Goal: Task Accomplishment & Management: Complete application form

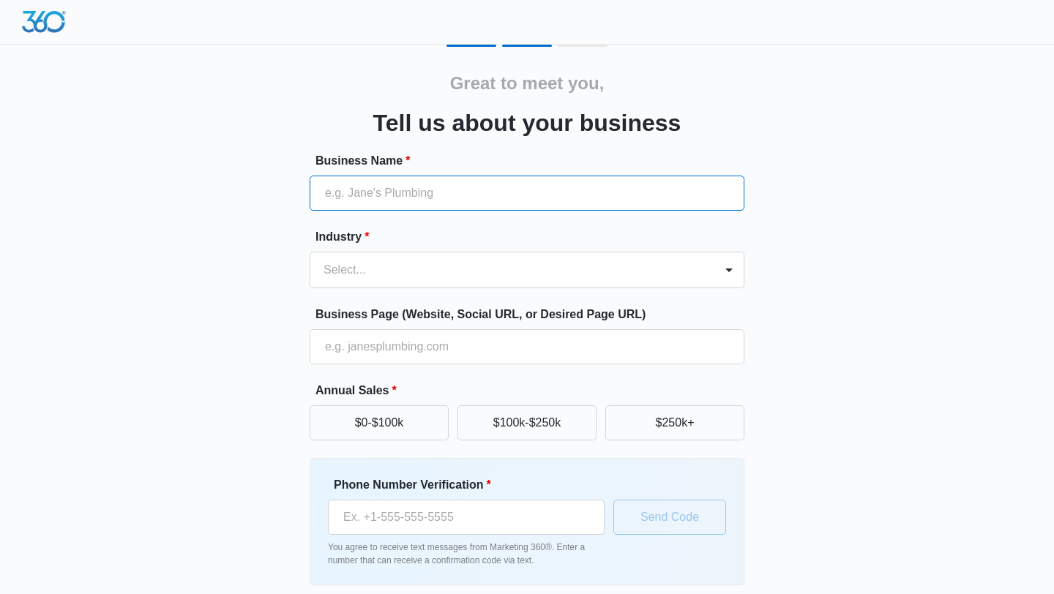
click at [530, 188] on input "Business Name *" at bounding box center [527, 193] width 435 height 35
click at [423, 424] on button "$0-$100k" at bounding box center [379, 423] width 139 height 35
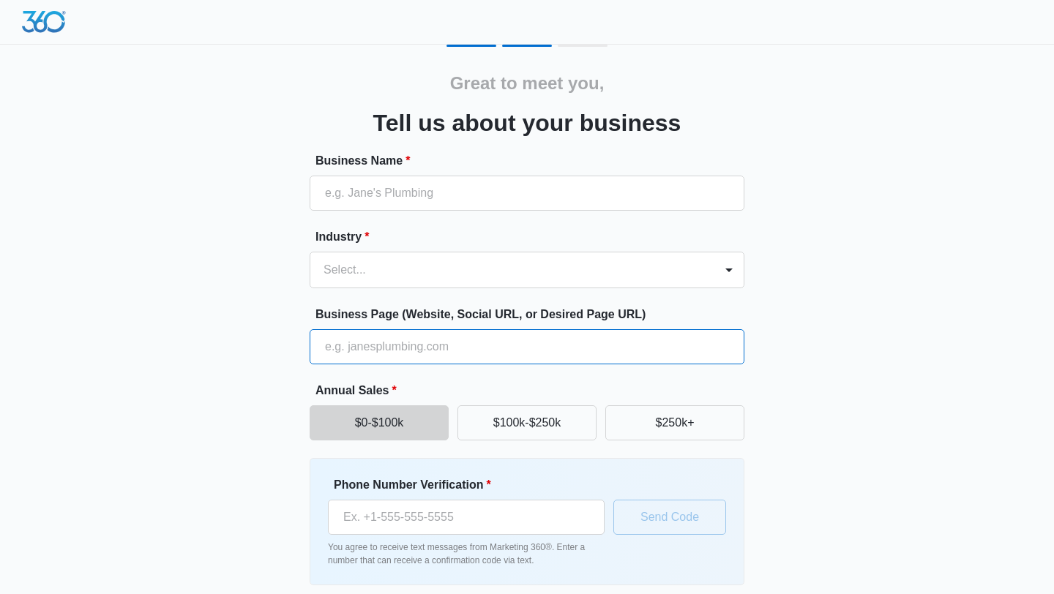
click at [468, 358] on input "Business Page (Website, Social URL, or Desired Page URL)" at bounding box center [527, 346] width 435 height 35
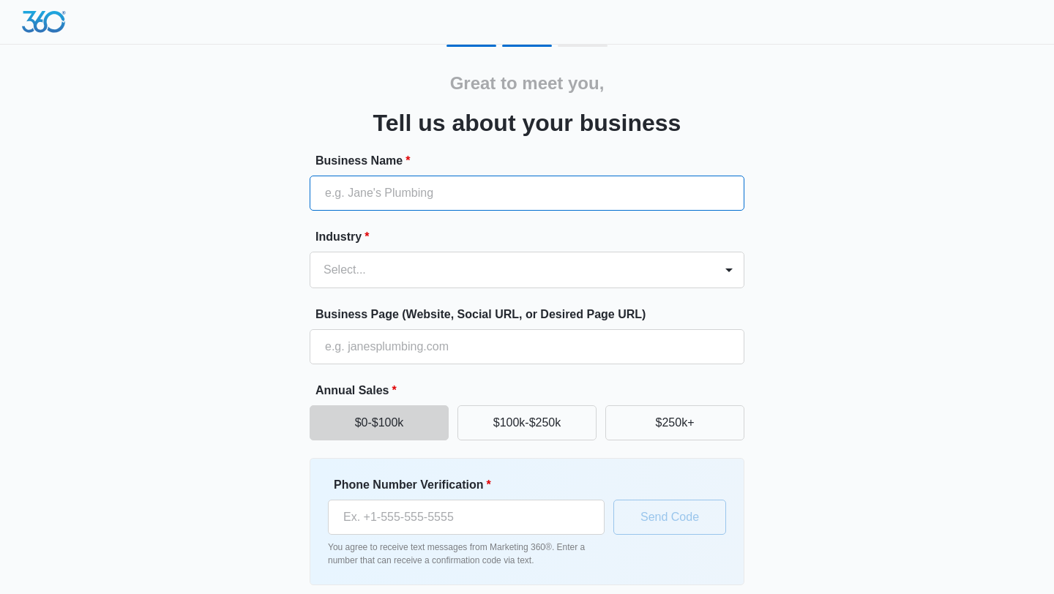
click at [440, 203] on input "Business Name *" at bounding box center [527, 193] width 435 height 35
type input "24NilesOfArt"
click at [446, 282] on div "Select..." at bounding box center [512, 270] width 404 height 35
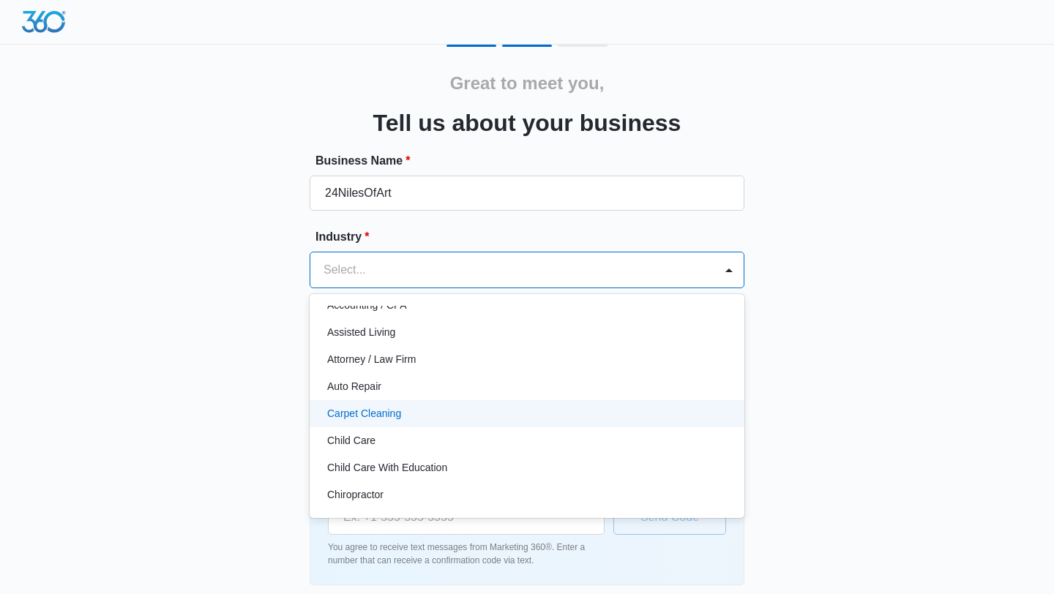
scroll to position [23, 0]
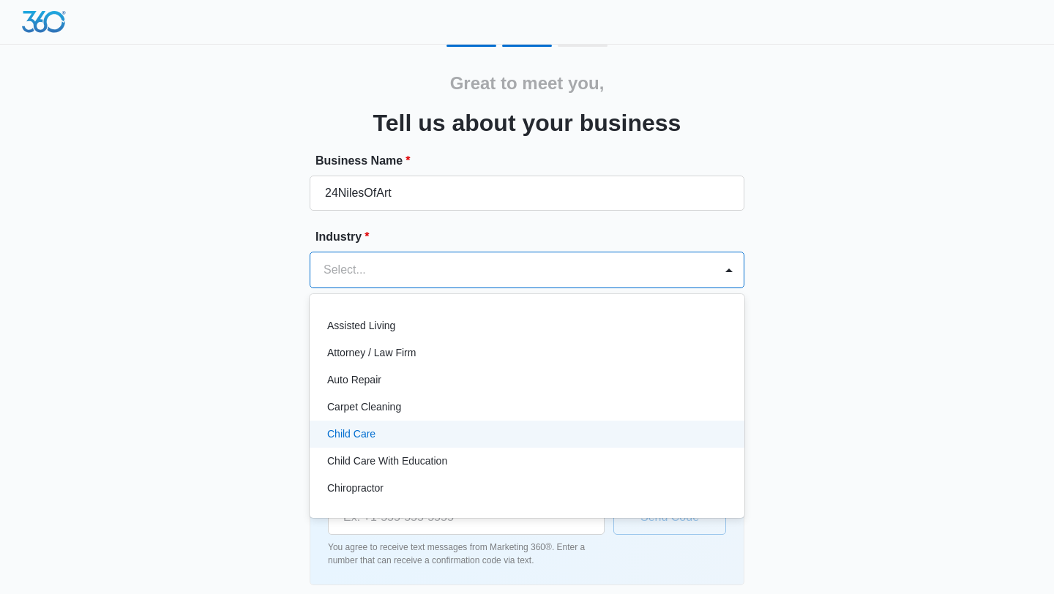
type input "c"
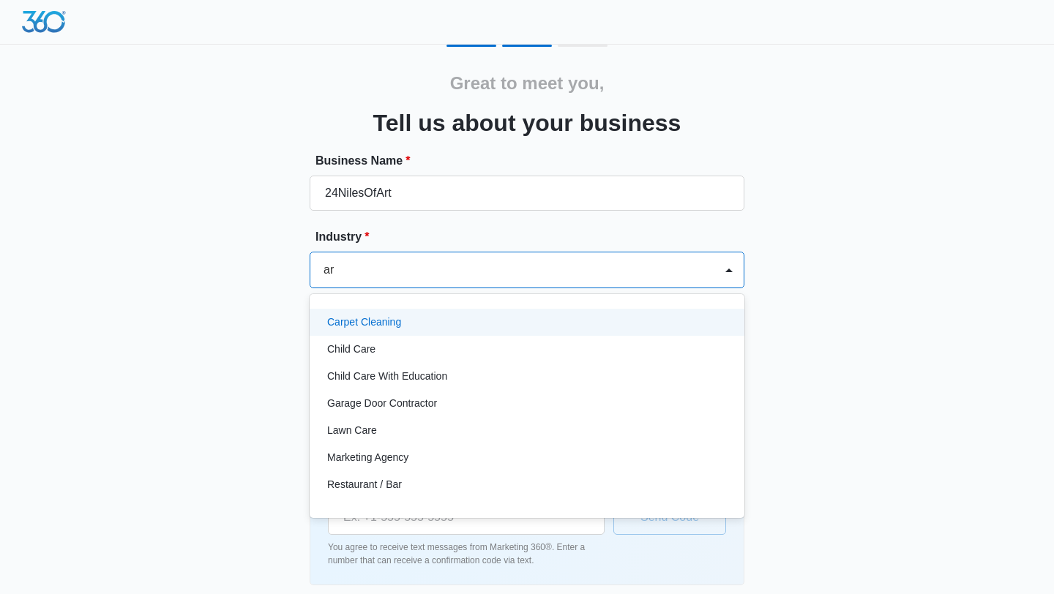
type input "a"
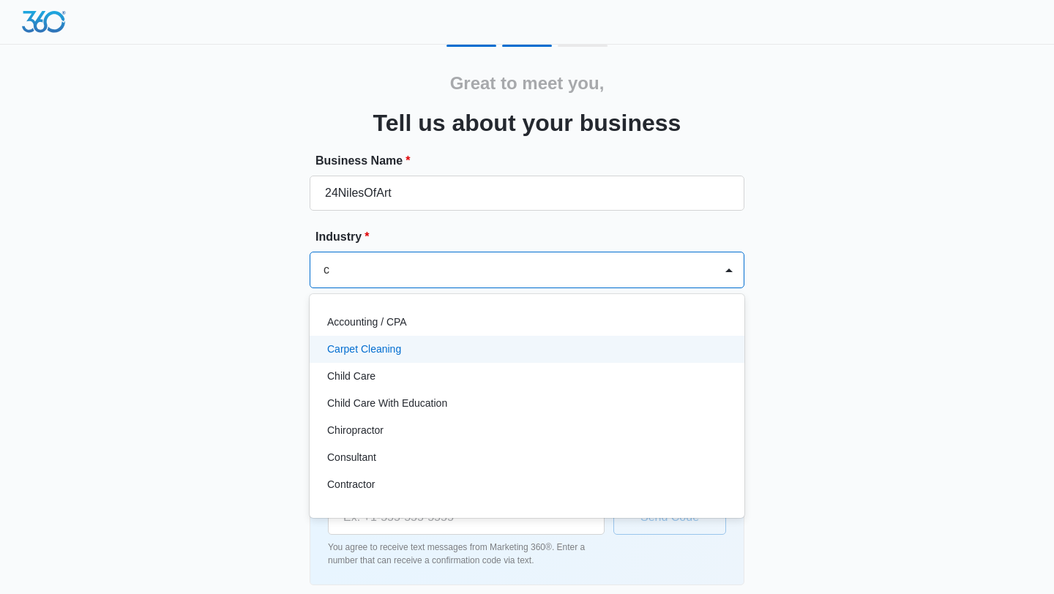
type input "cr"
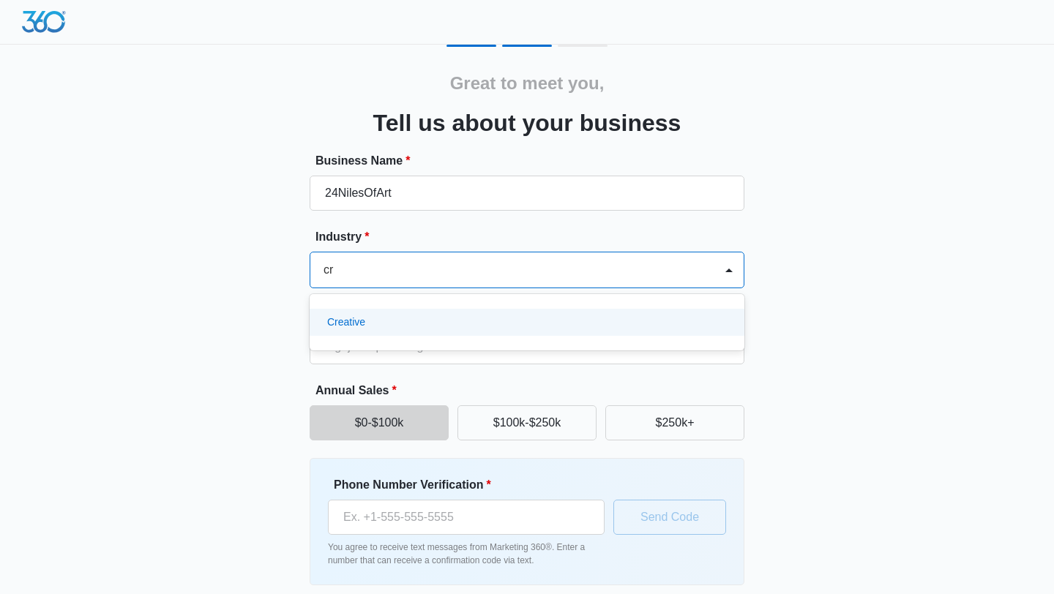
click at [423, 325] on div "Creative" at bounding box center [525, 322] width 397 height 15
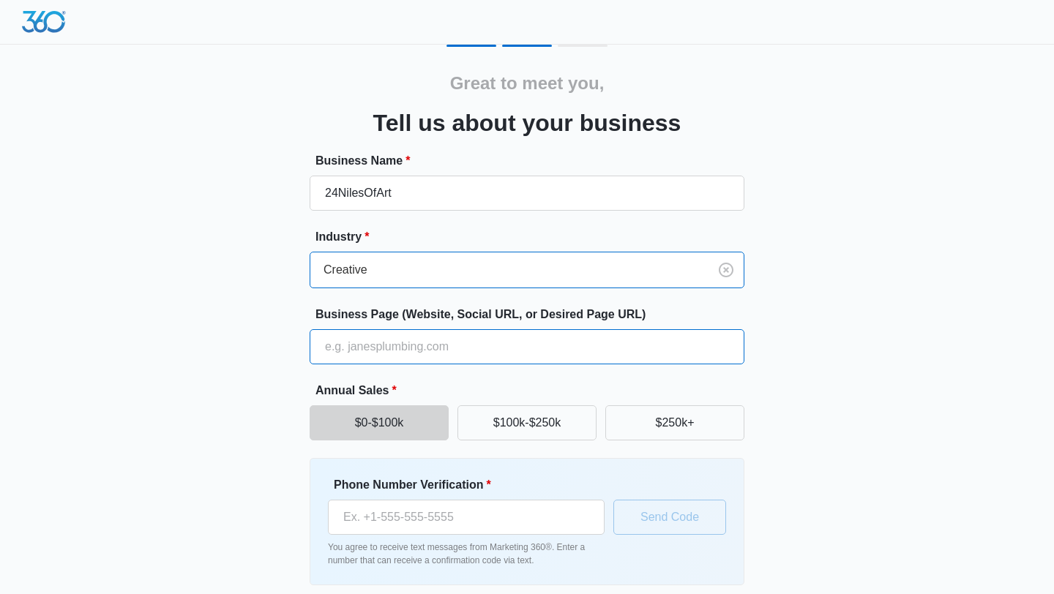
click at [425, 341] on input "Business Page (Website, Social URL, or Desired Page URL)" at bounding box center [527, 346] width 435 height 35
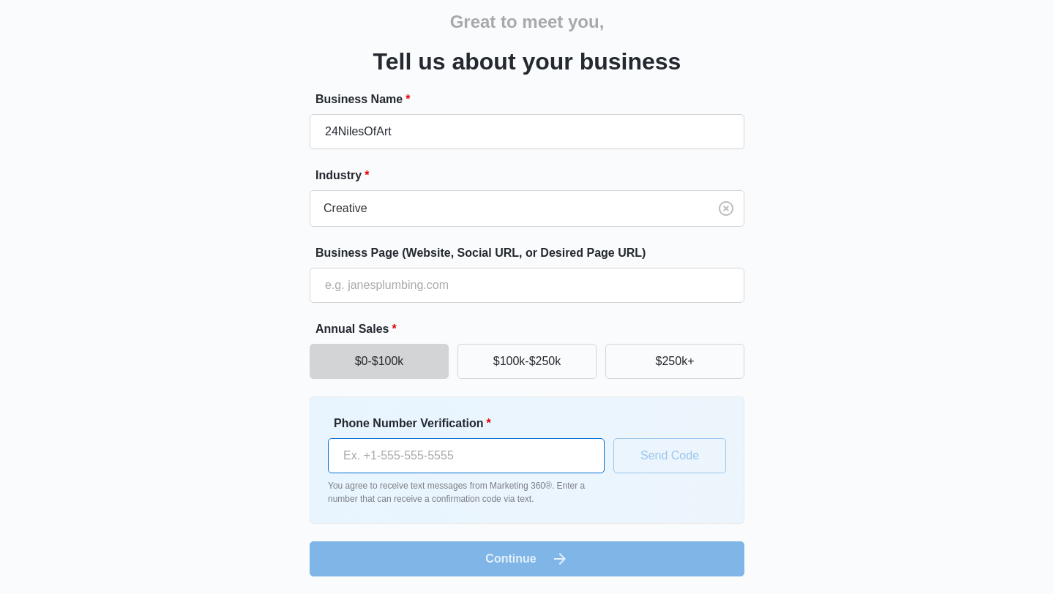
click at [419, 457] on input "Phone Number Verification *" at bounding box center [466, 455] width 277 height 35
type input "[PHONE_NUMBER]"
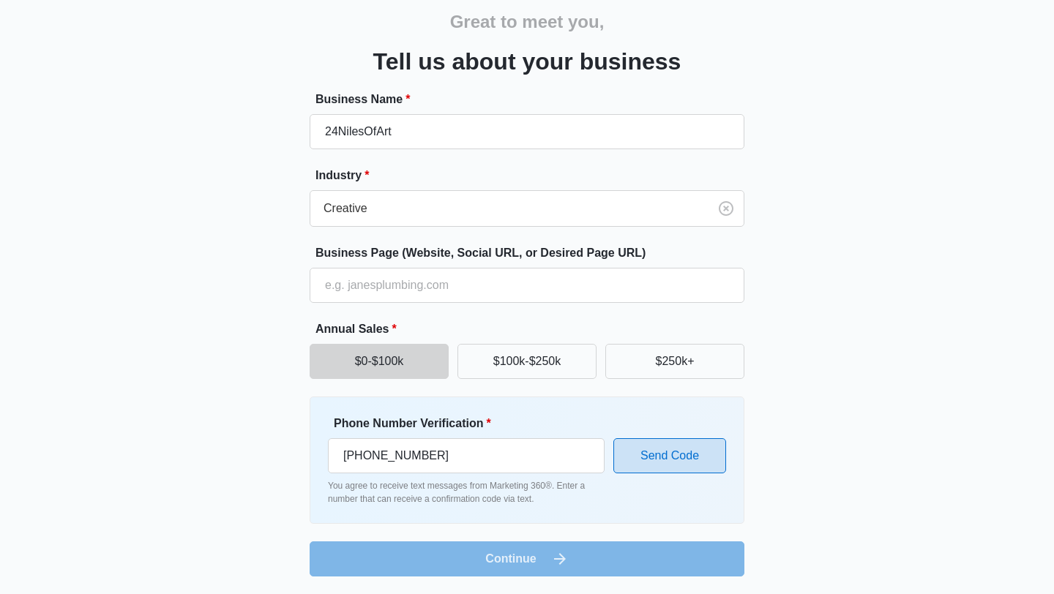
click at [659, 444] on button "Send Code" at bounding box center [669, 455] width 113 height 35
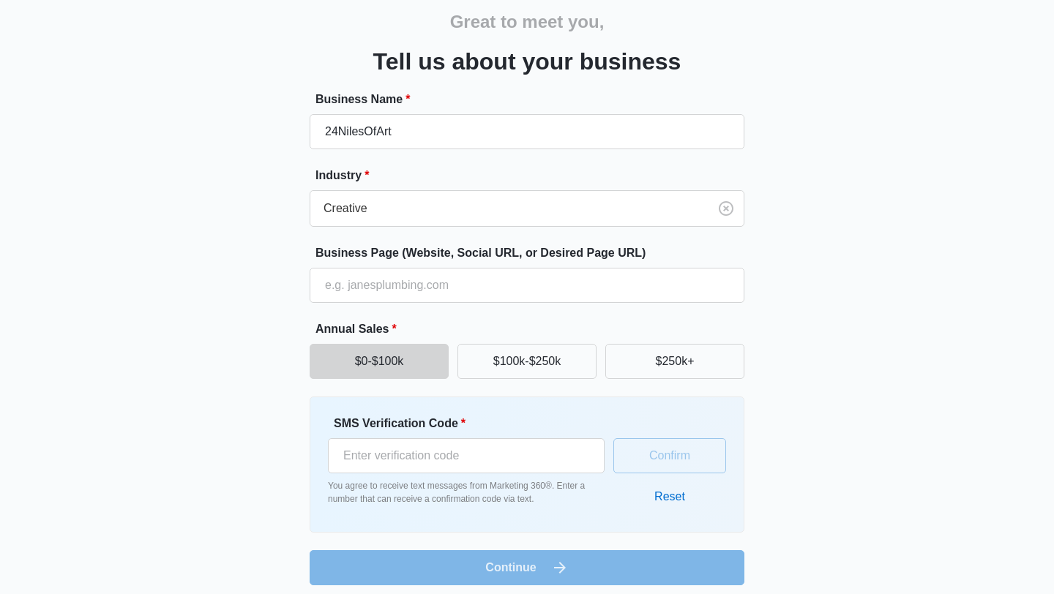
scroll to position [70, 0]
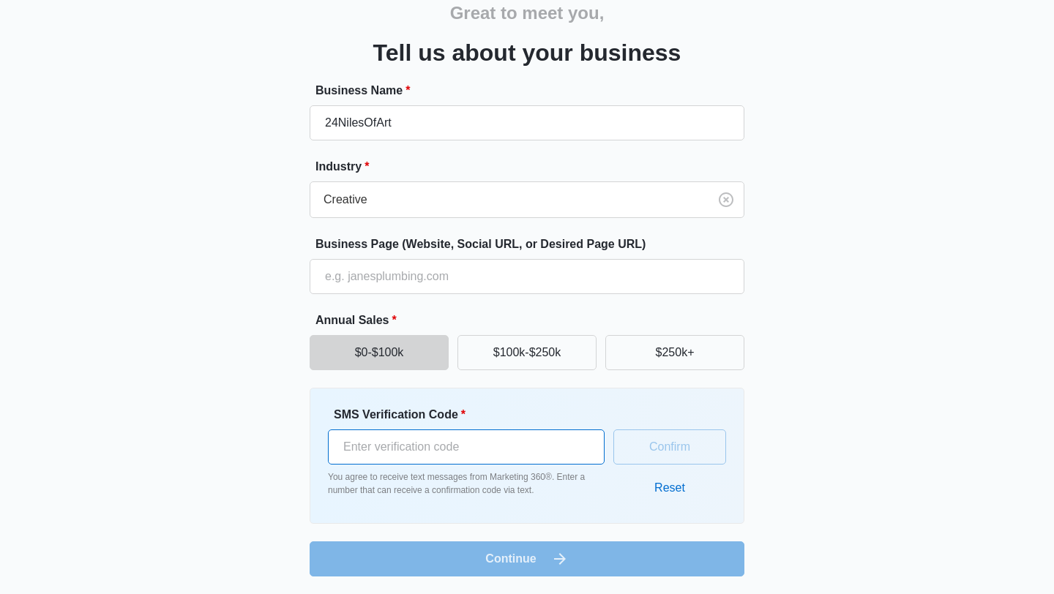
click at [439, 440] on input "SMS Verification Code *" at bounding box center [466, 447] width 277 height 35
type input "554117"
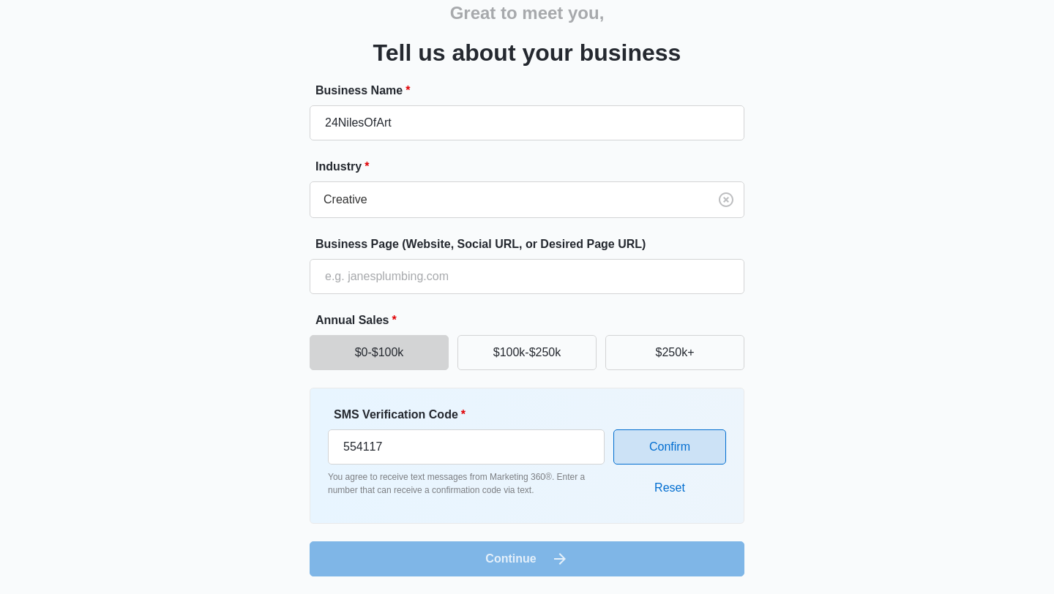
click at [671, 450] on button "Confirm" at bounding box center [669, 447] width 113 height 35
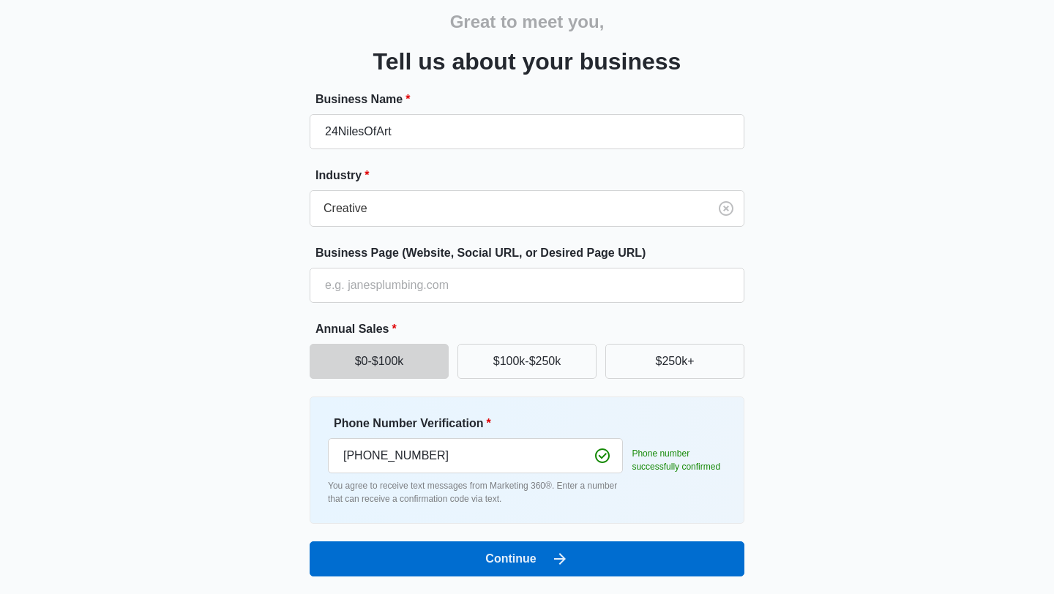
scroll to position [61, 0]
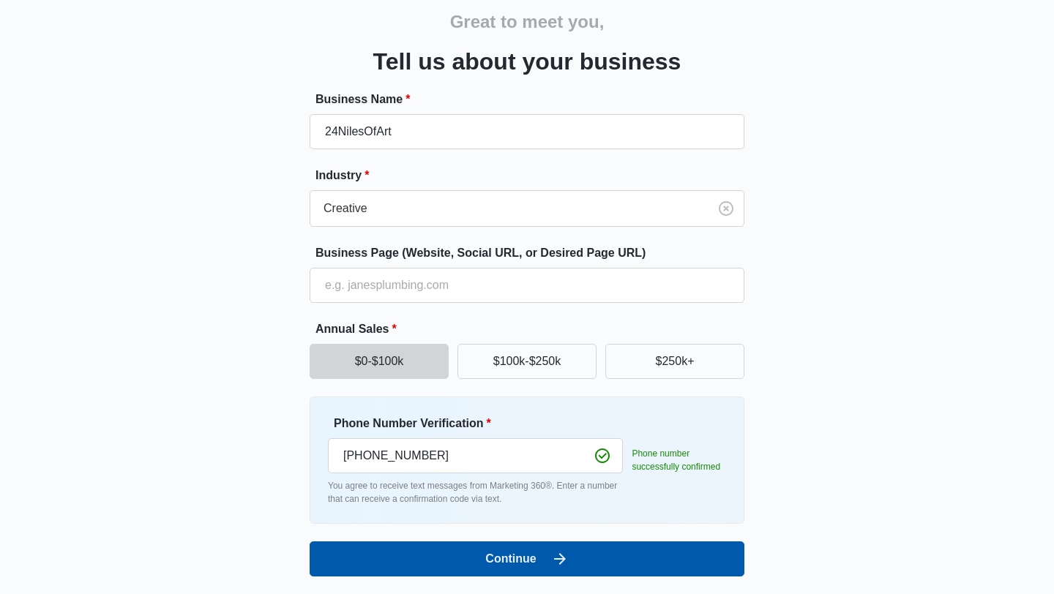
click at [559, 563] on icon "submit" at bounding box center [560, 559] width 18 height 18
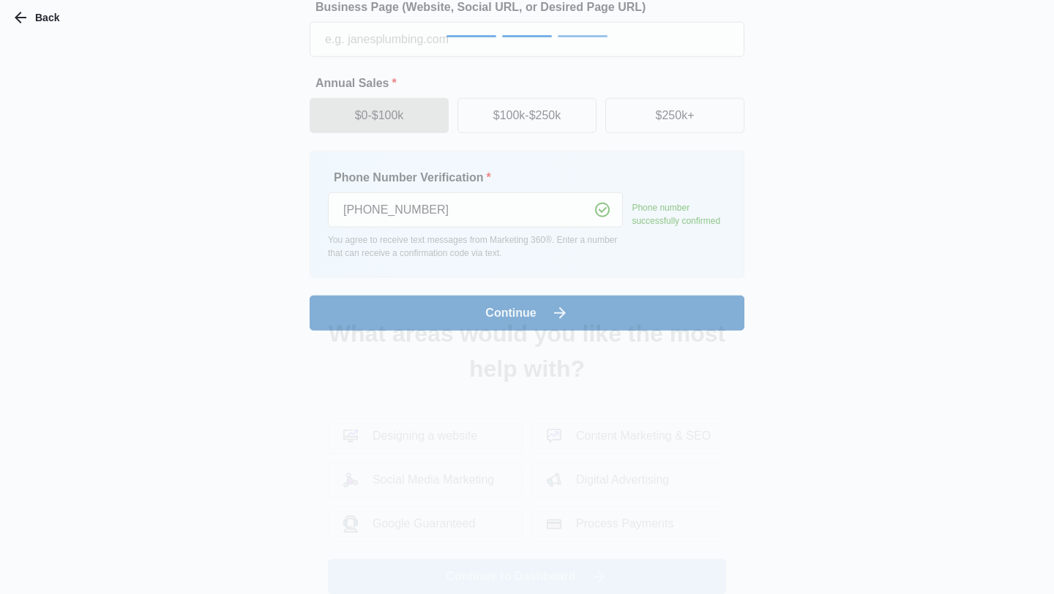
scroll to position [0, 0]
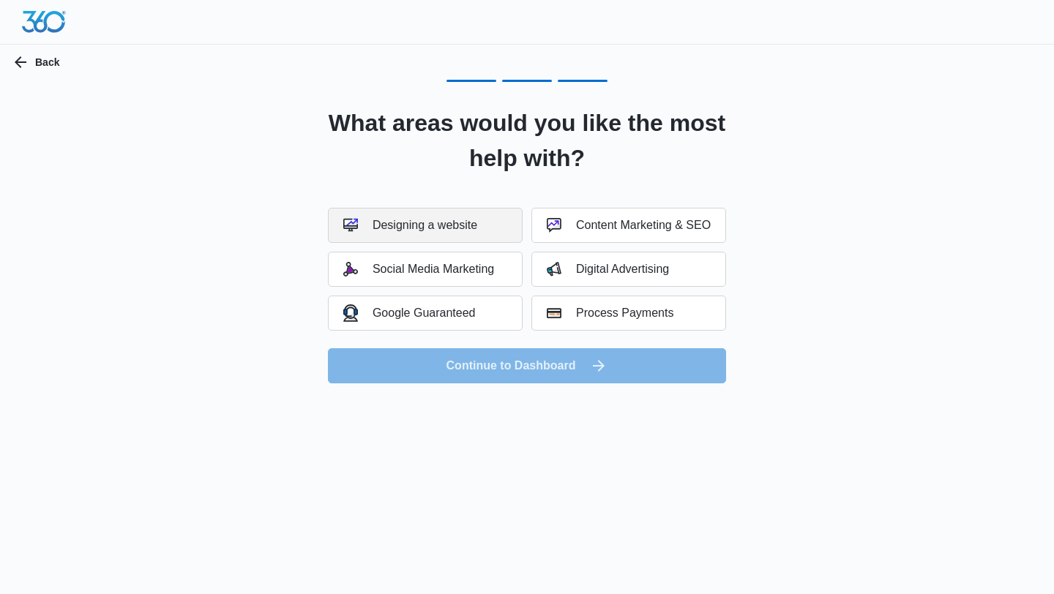
click at [481, 228] on button "Designing a website" at bounding box center [425, 225] width 195 height 35
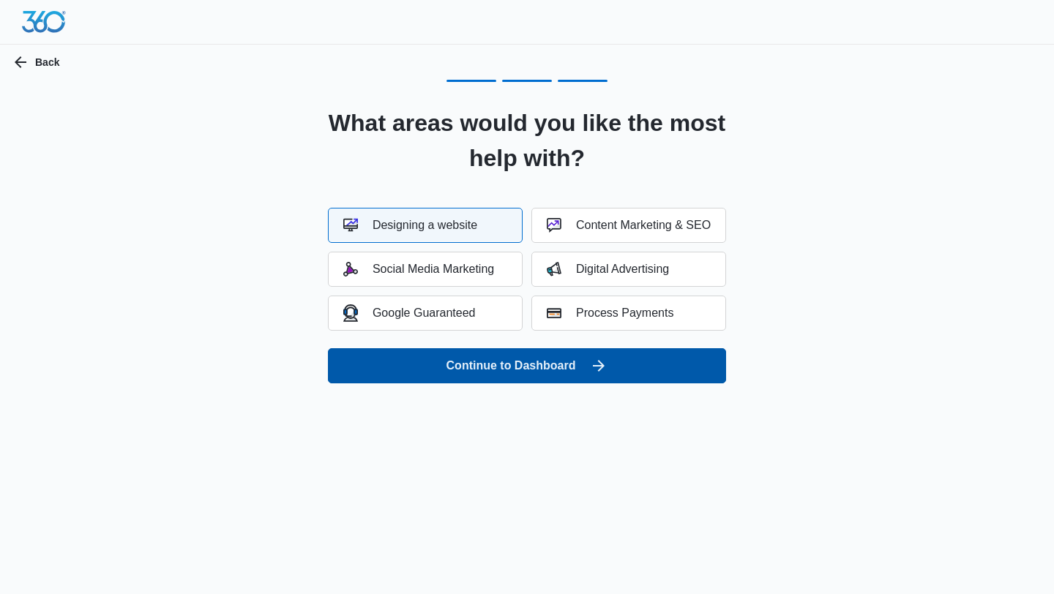
click at [548, 377] on button "Continue to Dashboard" at bounding box center [527, 365] width 398 height 35
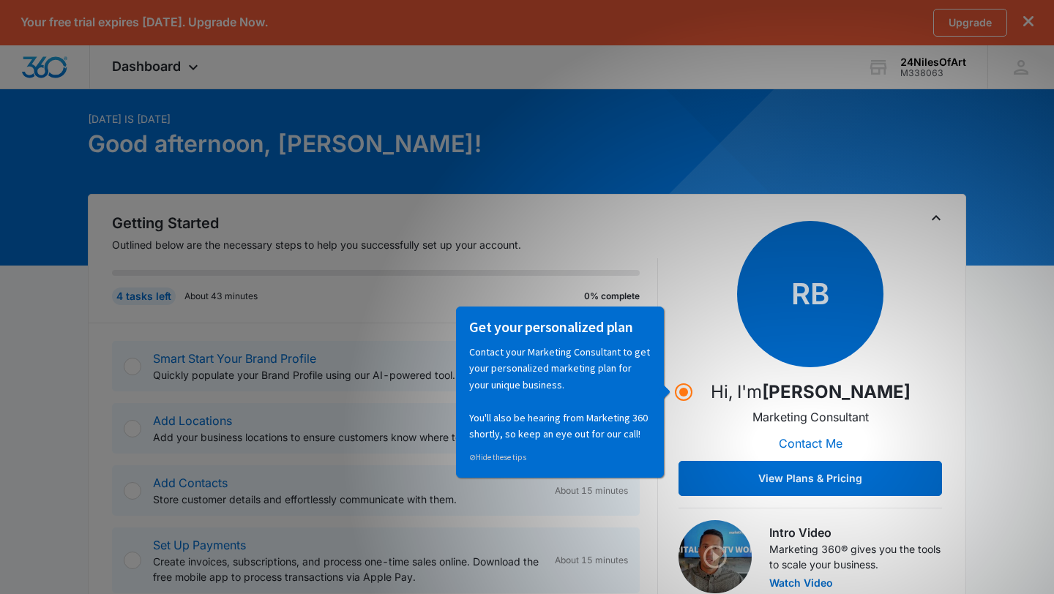
scroll to position [44, 0]
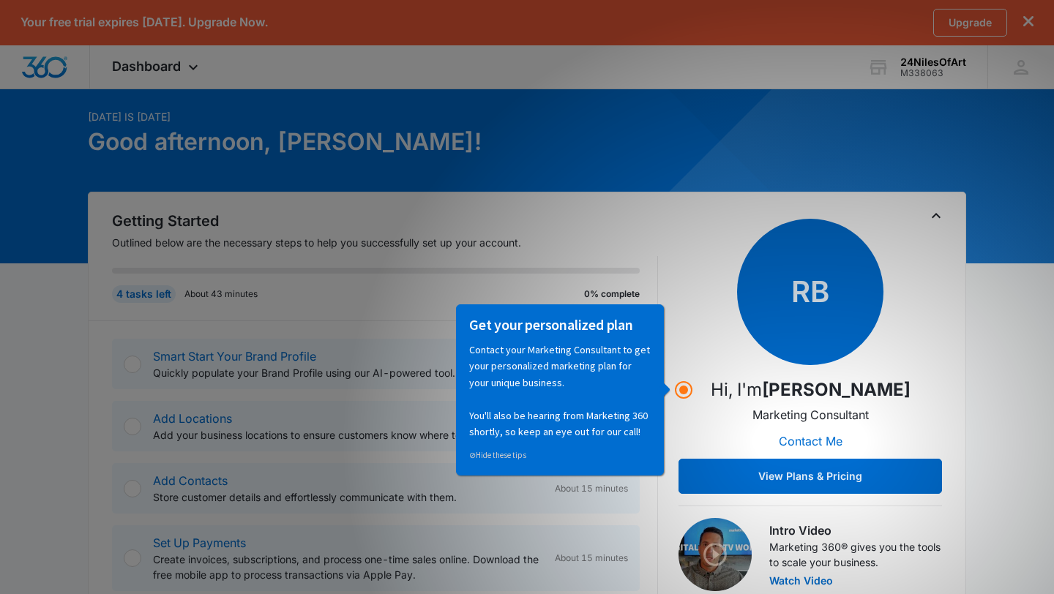
click at [714, 269] on div "RB Hi, I'm [PERSON_NAME] Marketing Consultant Contact Me View Plans & Pricing" at bounding box center [811, 356] width 264 height 275
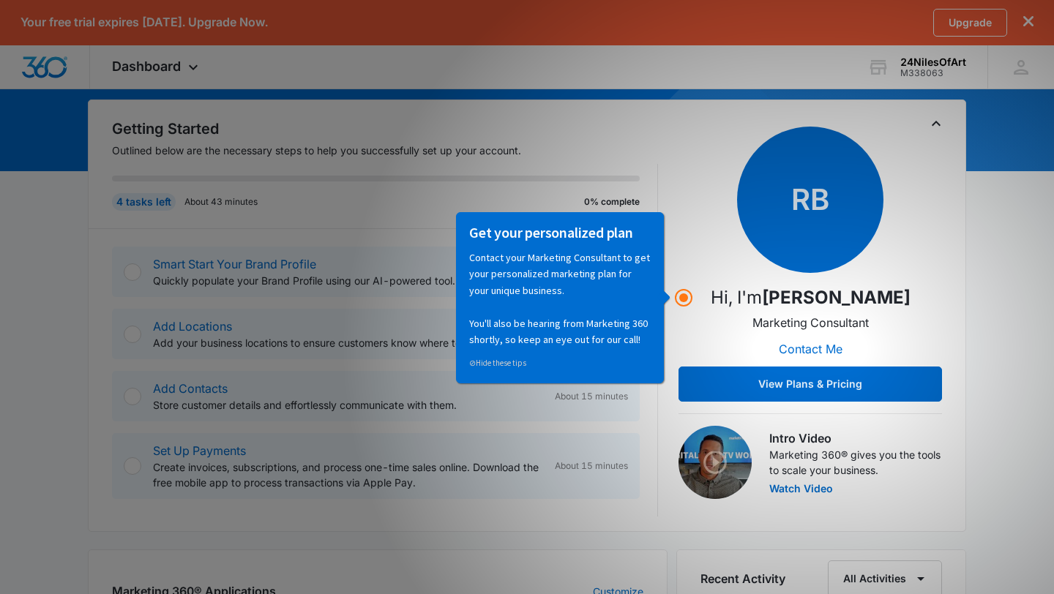
scroll to position [119, 0]
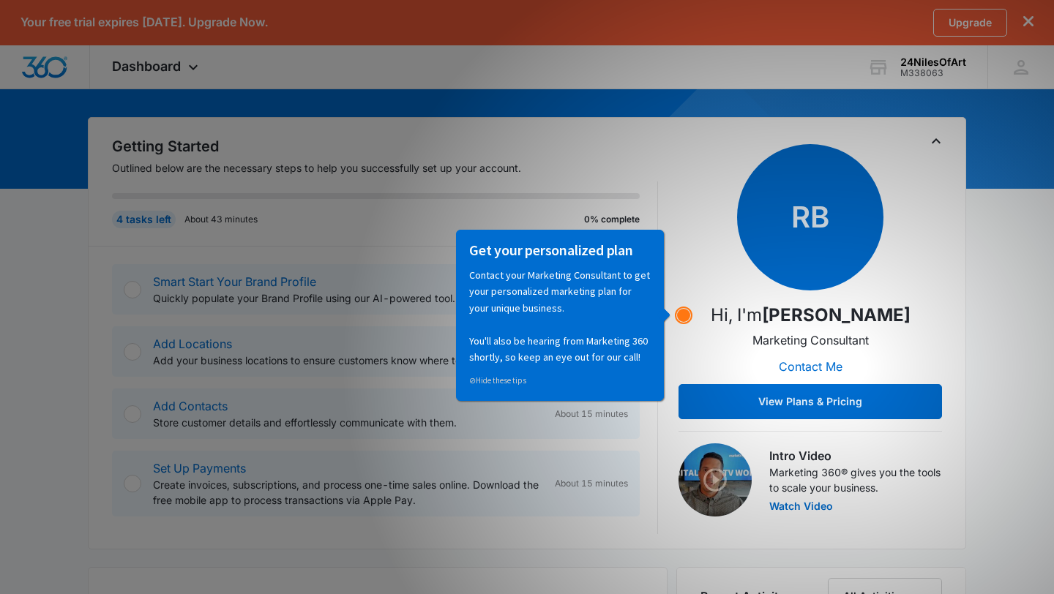
click at [679, 313] on circle "Hotspot (open by clicking or pressing space/enter)" at bounding box center [683, 315] width 13 height 13
click at [686, 316] on circle "Hotspot (open by clicking or pressing space/enter)" at bounding box center [683, 315] width 13 height 13
click at [777, 302] on p "Hi, I'm [PERSON_NAME]" at bounding box center [811, 315] width 200 height 26
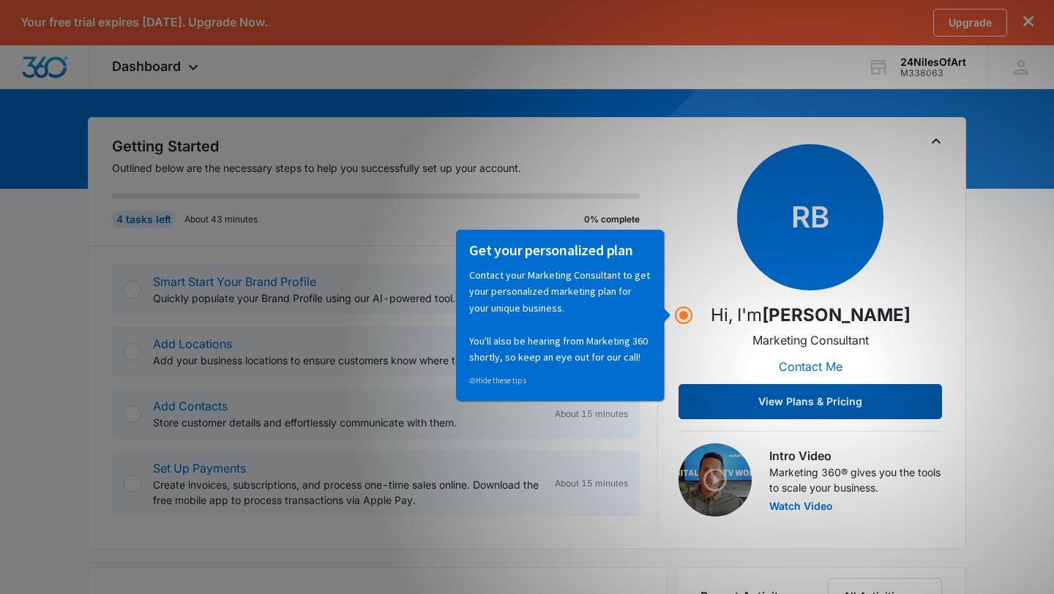
click at [791, 403] on button "View Plans & Pricing" at bounding box center [811, 401] width 264 height 35
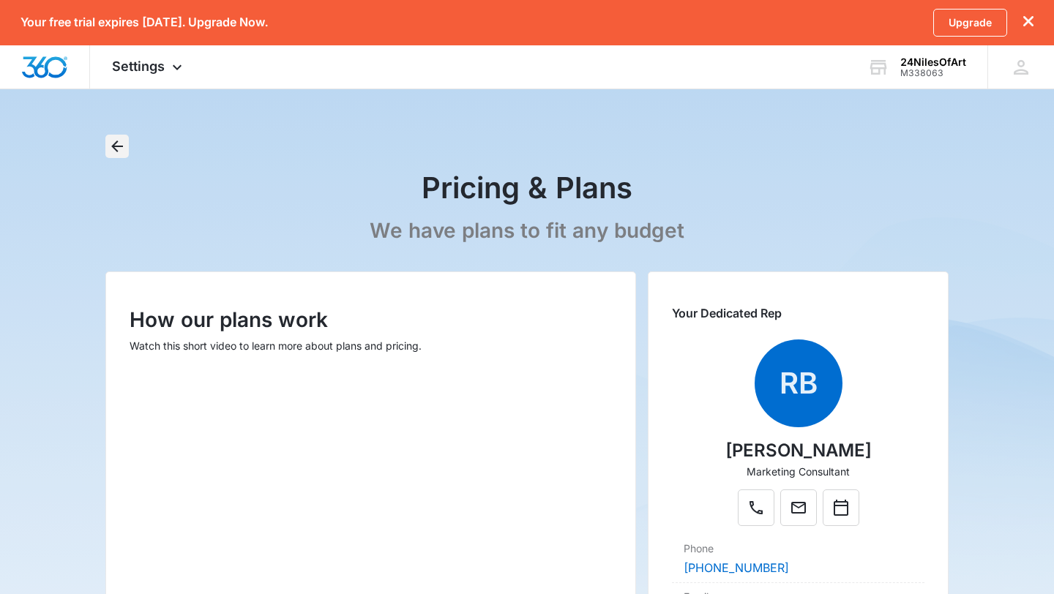
click at [122, 153] on icon "Back" at bounding box center [117, 147] width 18 height 18
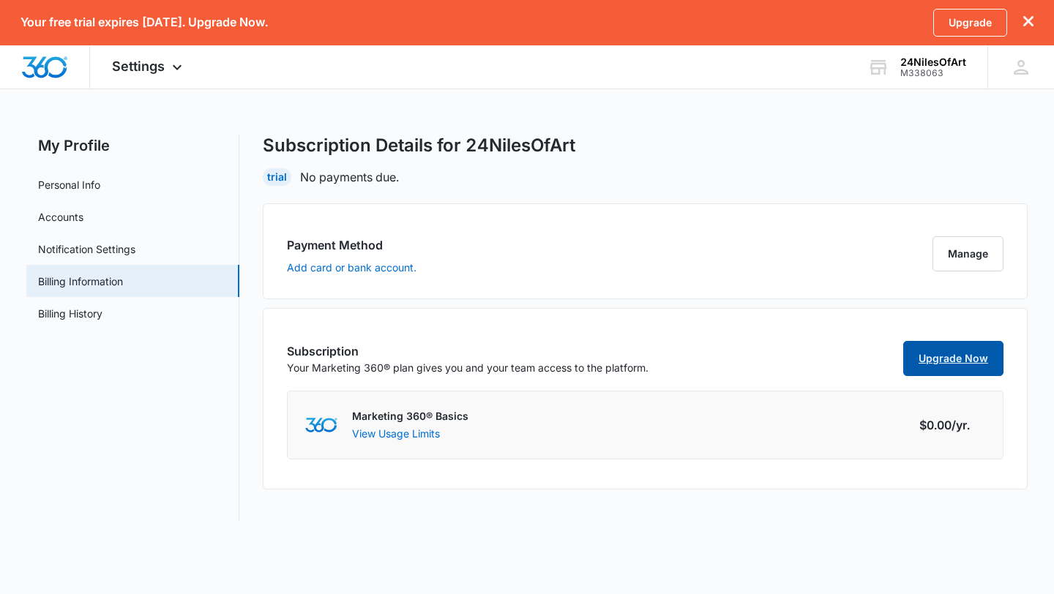
click at [974, 359] on link "Upgrade Now" at bounding box center [953, 358] width 100 height 35
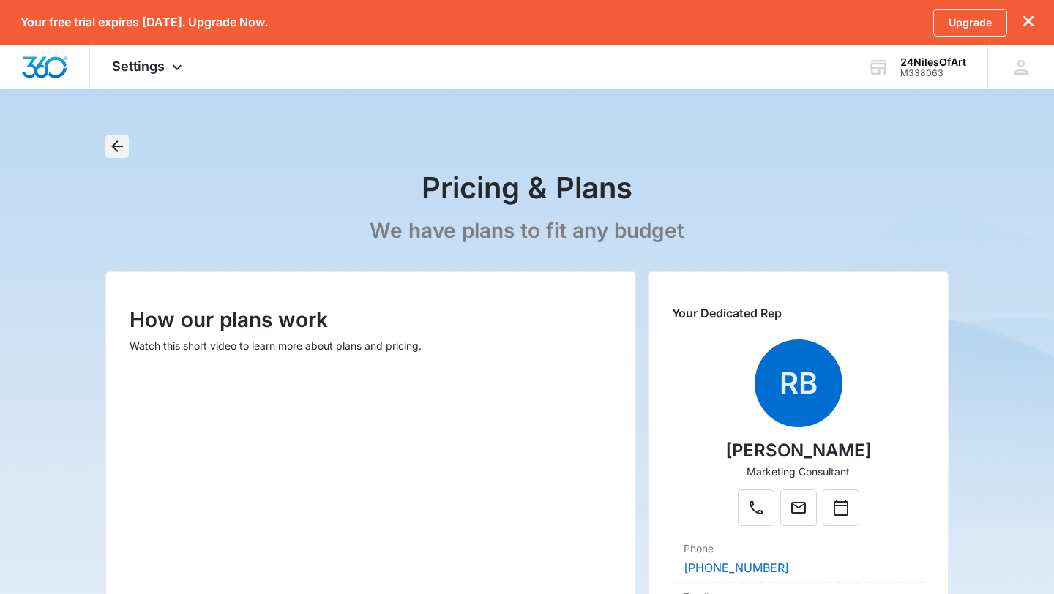
click at [112, 148] on icon "Back" at bounding box center [117, 147] width 18 height 18
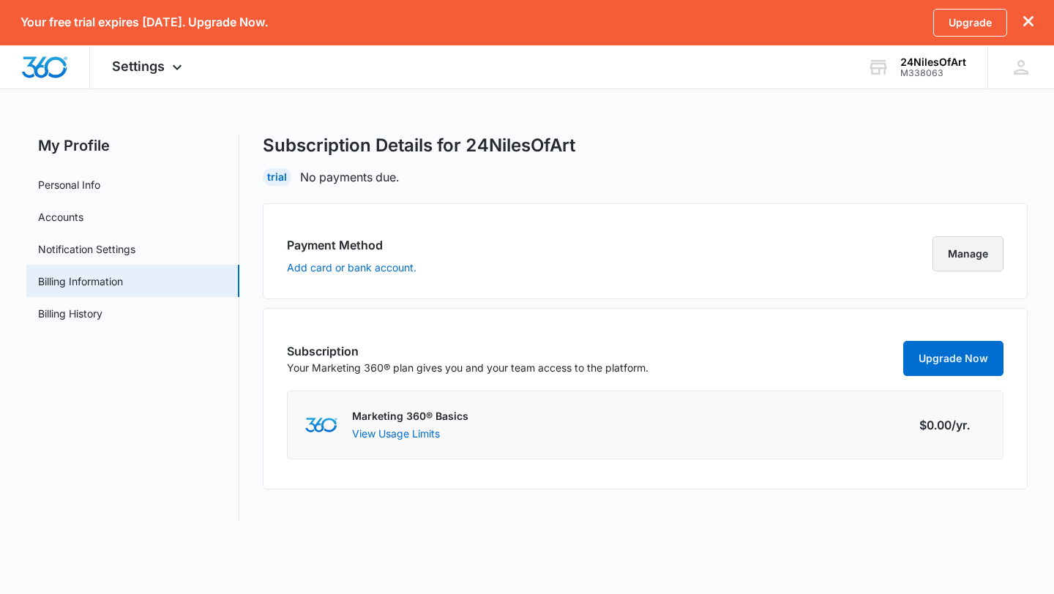
click at [944, 259] on button "Manage" at bounding box center [968, 253] width 71 height 35
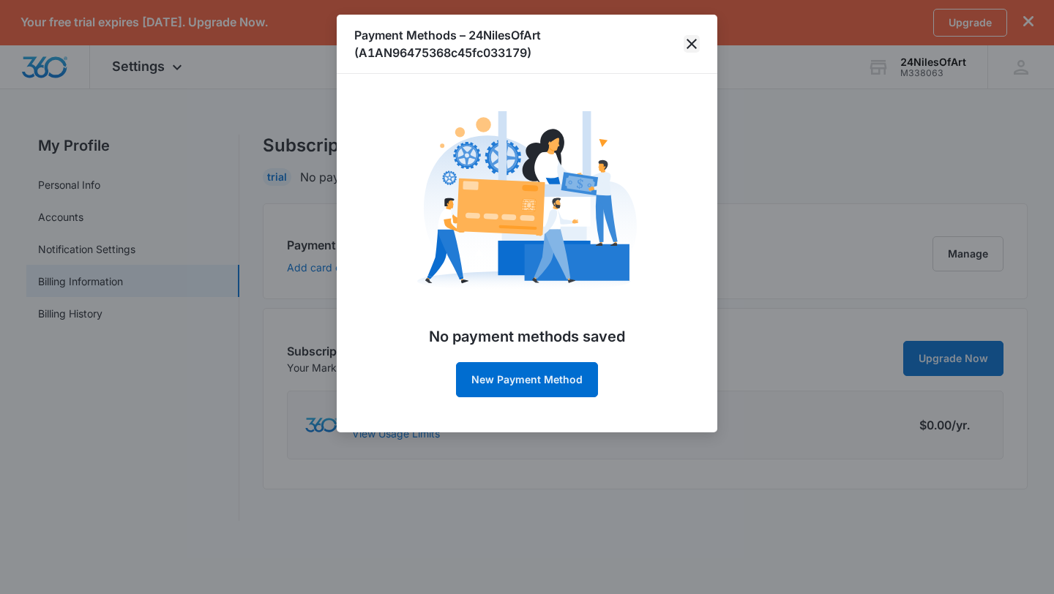
click at [689, 40] on icon "close" at bounding box center [692, 44] width 10 height 10
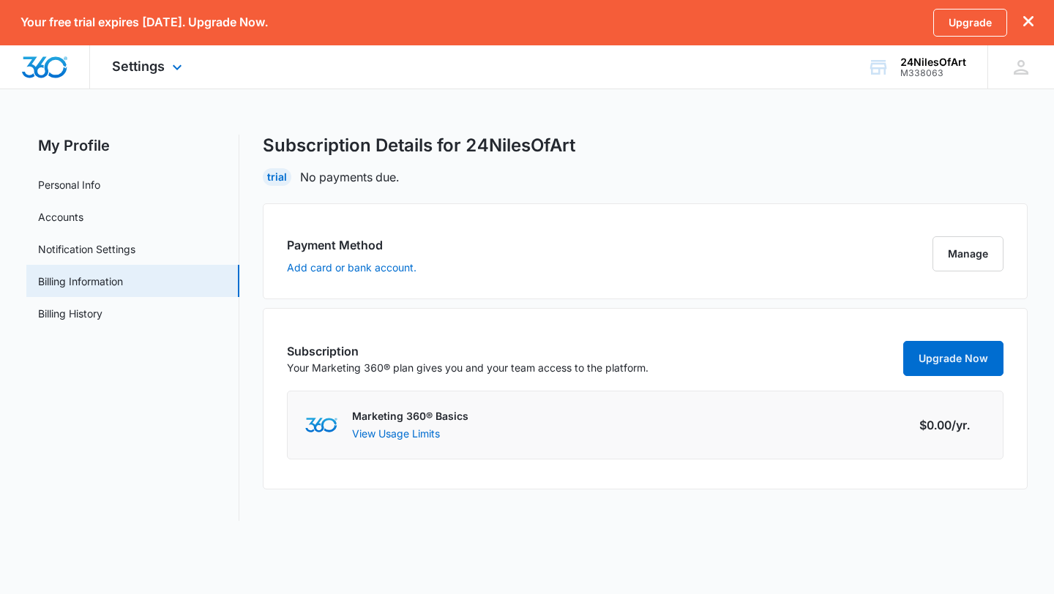
click at [154, 86] on div "Settings Apps Reputation Websites Forms CRM Email Shop Payments POS Ads Intelli…" at bounding box center [149, 66] width 118 height 43
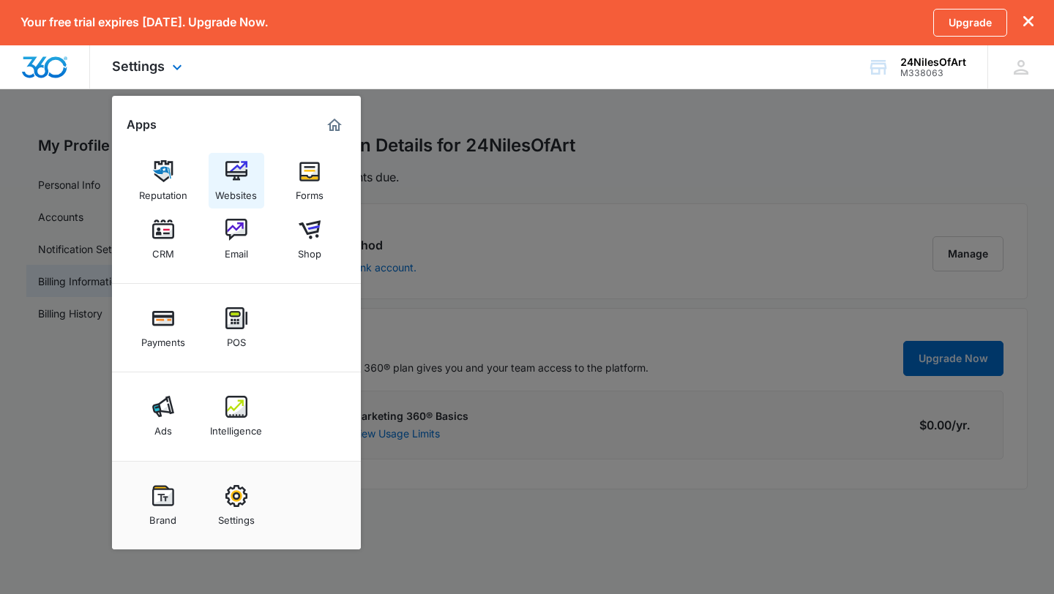
click at [241, 185] on div "Websites" at bounding box center [236, 191] width 42 height 19
